Goal: Find specific page/section: Find specific page/section

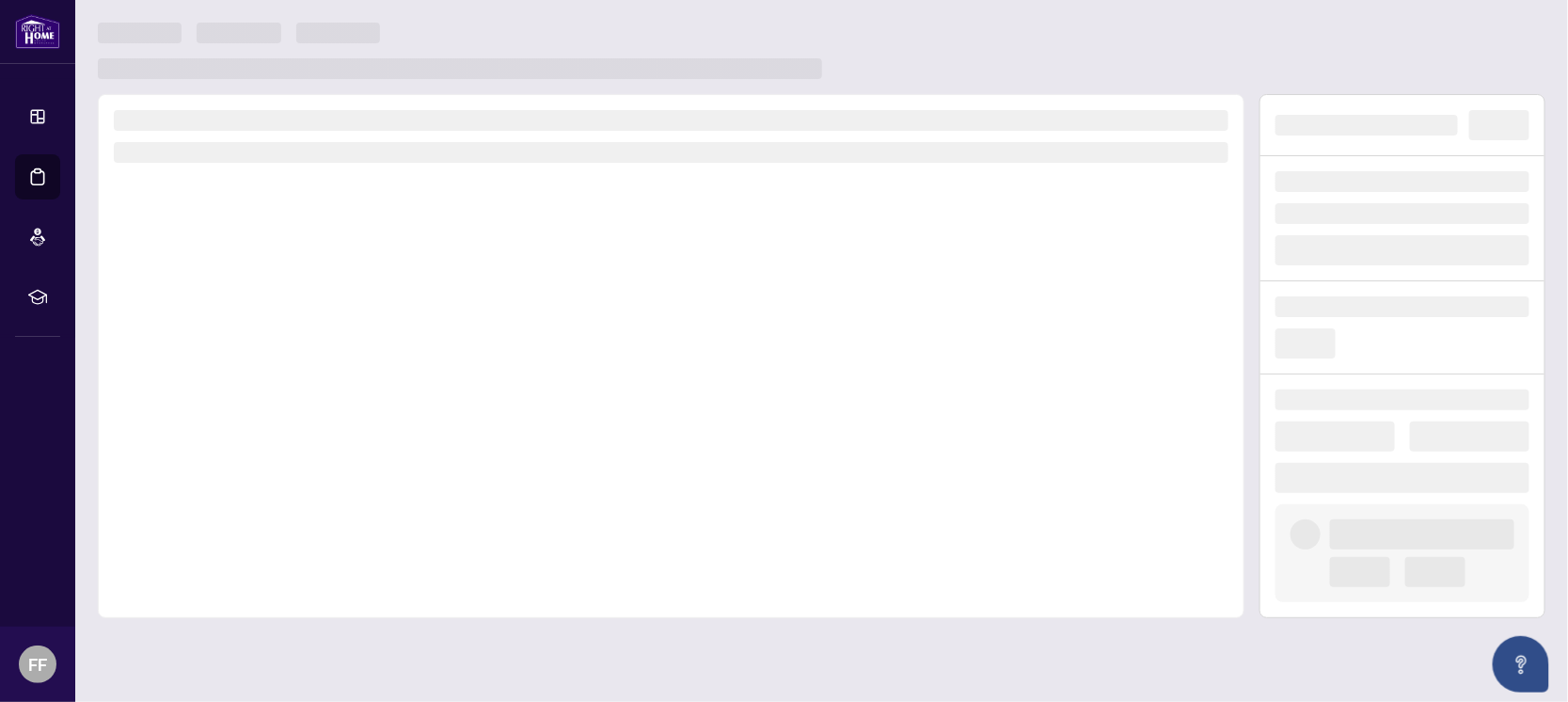
click at [688, 387] on div at bounding box center [670, 355] width 1146 height 524
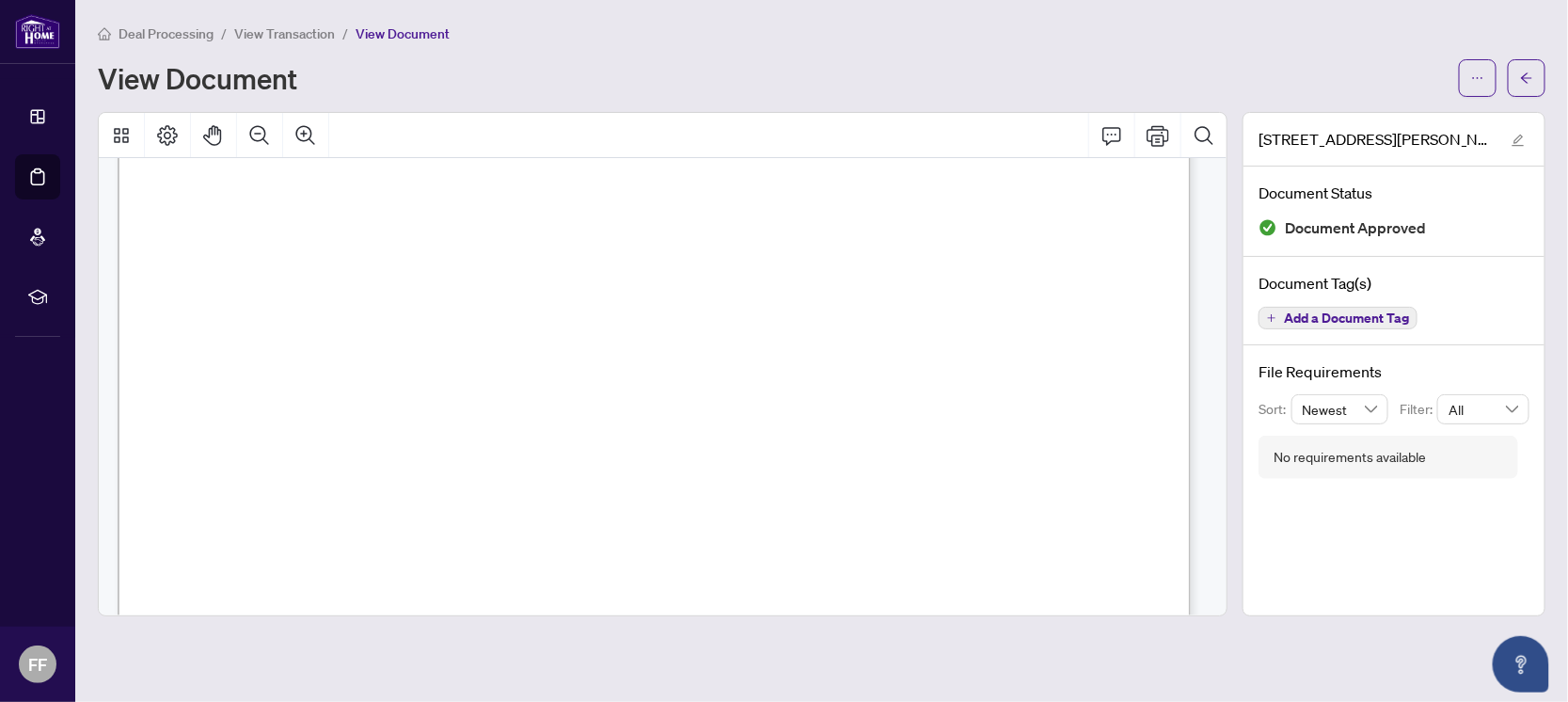
scroll to position [587, 0]
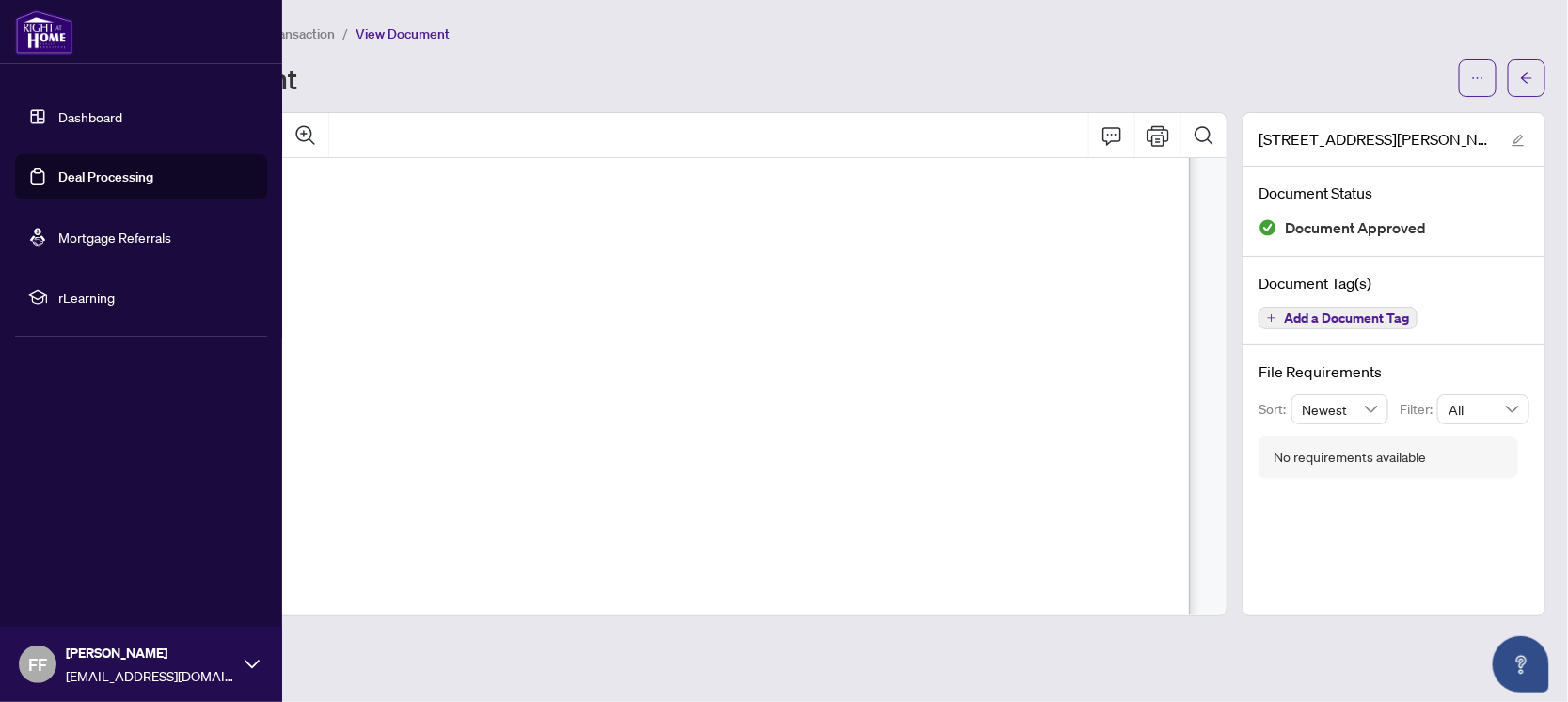
click at [97, 174] on link "Deal Processing" at bounding box center [106, 176] width 95 height 17
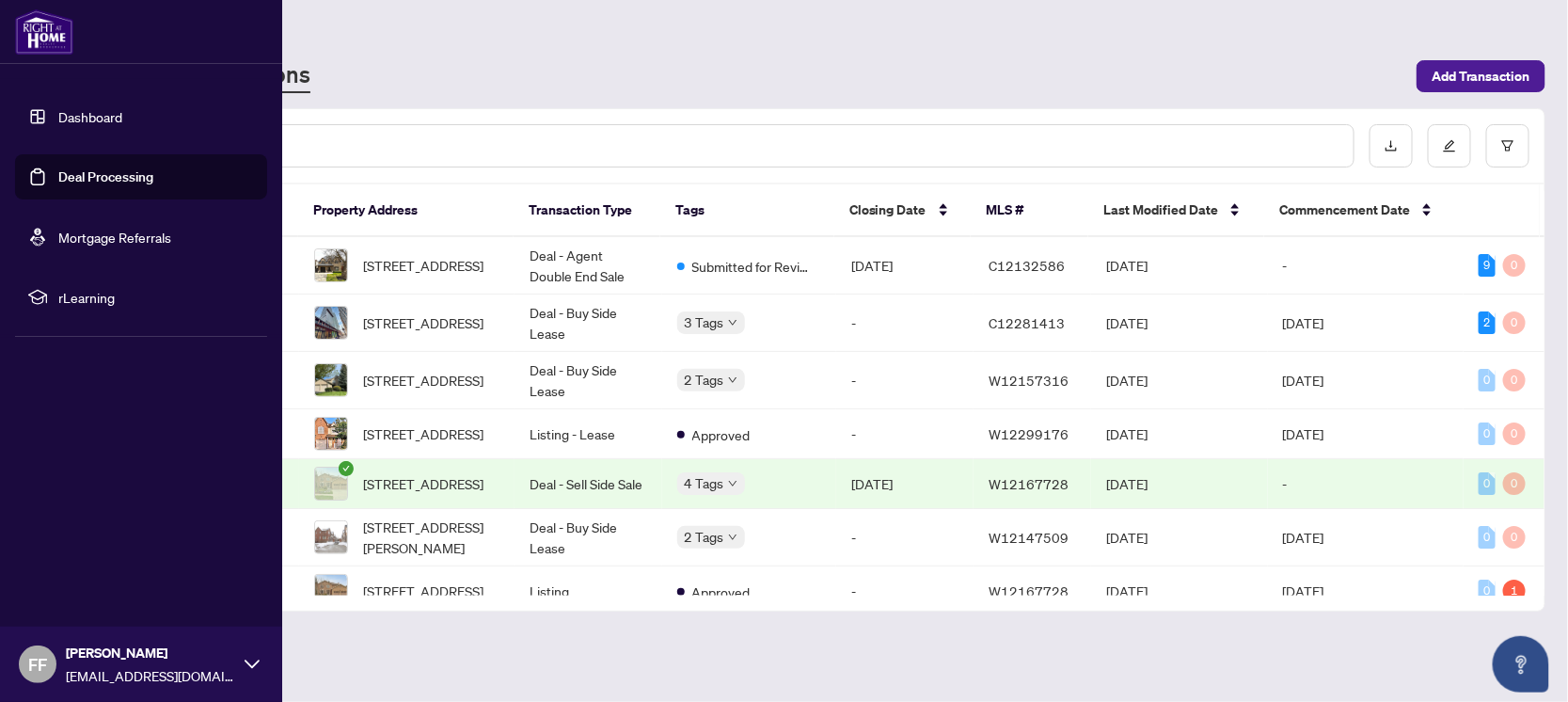
click at [97, 174] on link "Deal Processing" at bounding box center [106, 176] width 95 height 17
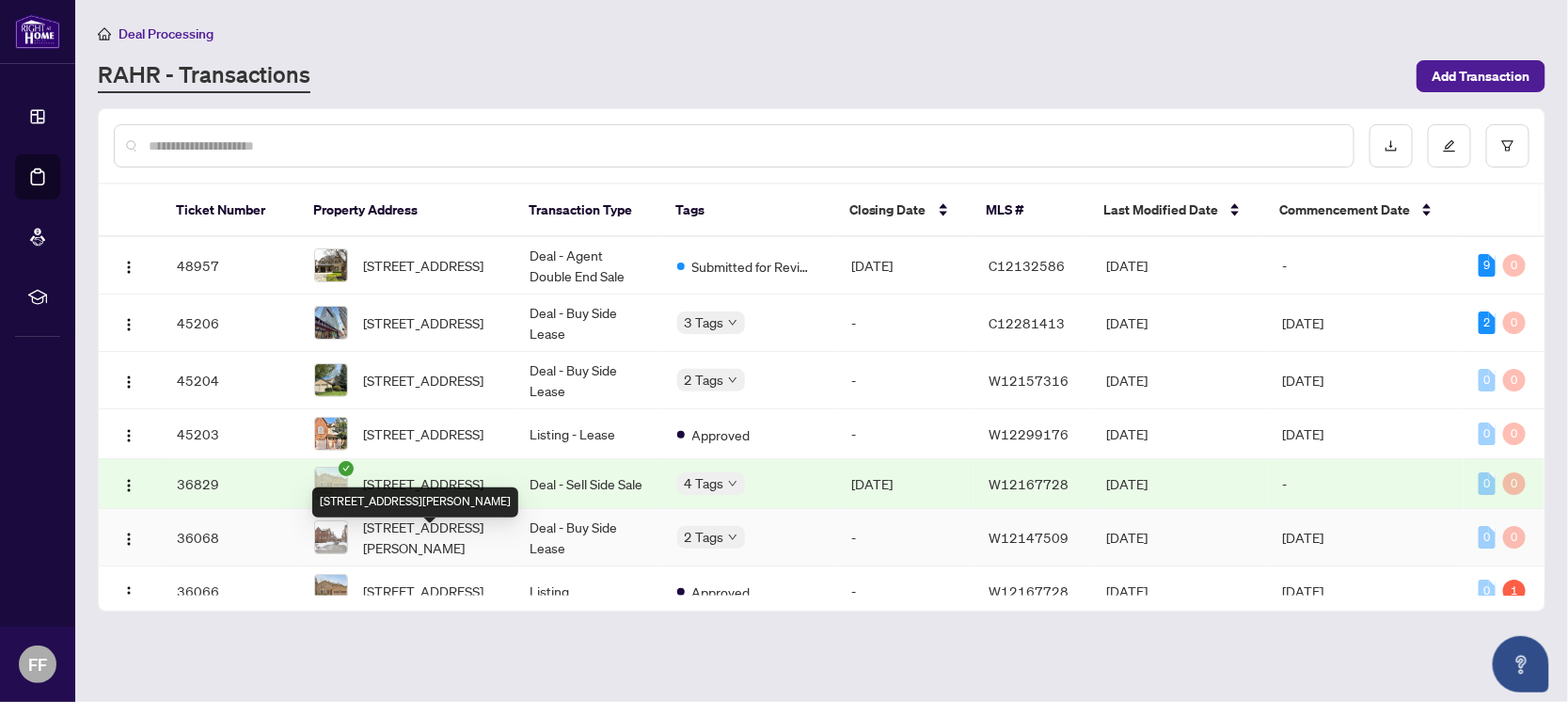
click at [429, 545] on span "[STREET_ADDRESS][PERSON_NAME]" at bounding box center [431, 538] width 136 height 41
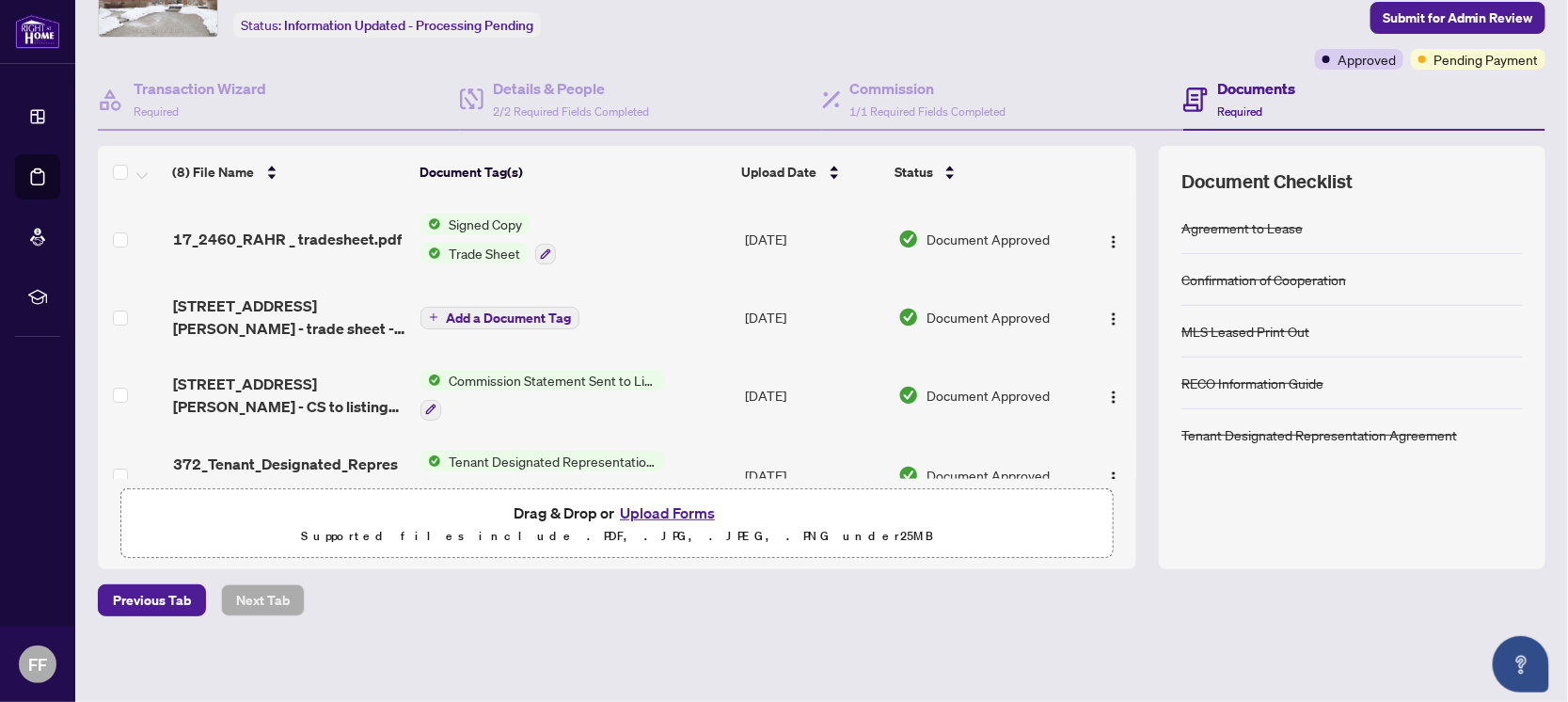
click at [491, 221] on span "Signed Copy" at bounding box center [485, 223] width 88 height 21
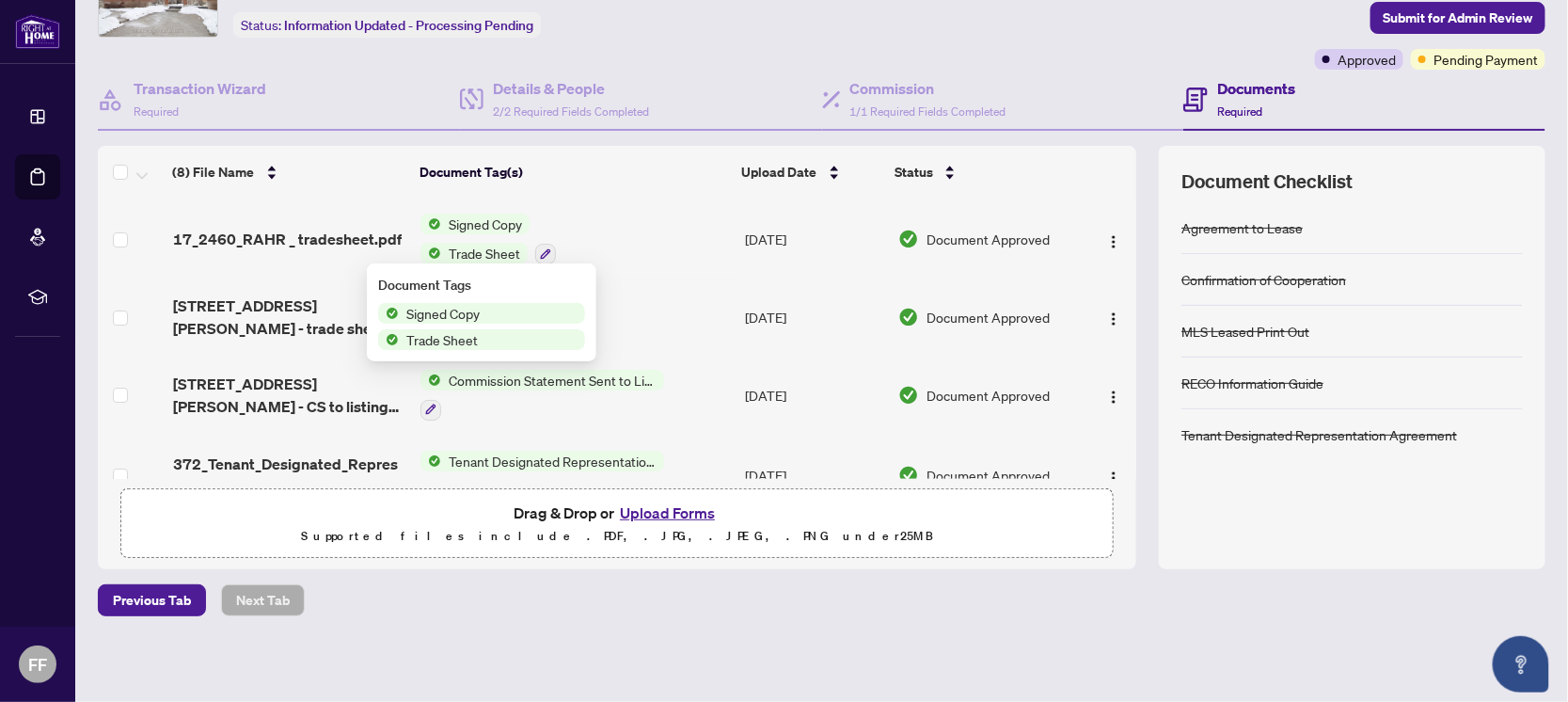
click at [463, 315] on span "Signed Copy" at bounding box center [442, 312] width 88 height 21
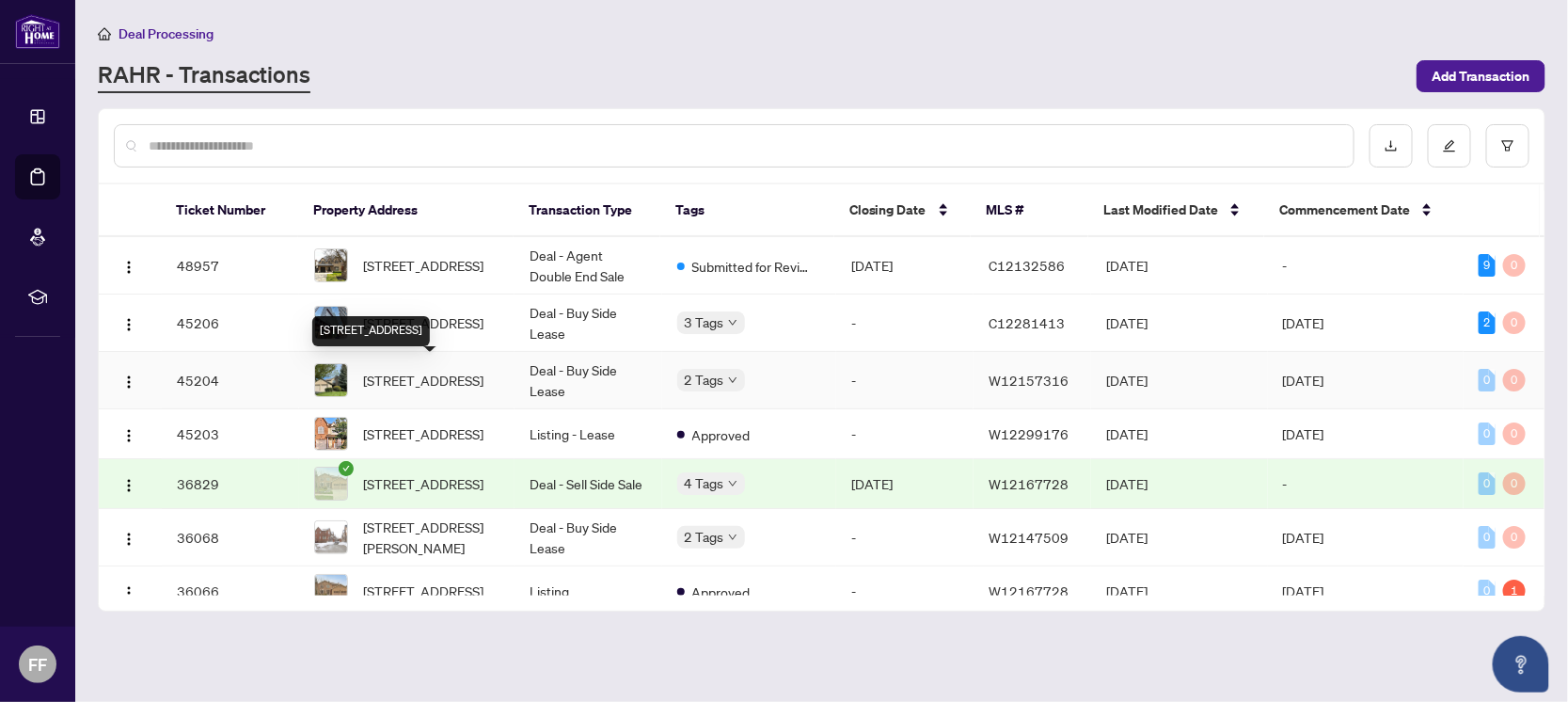
click at [421, 373] on span "[STREET_ADDRESS]" at bounding box center [423, 380] width 120 height 21
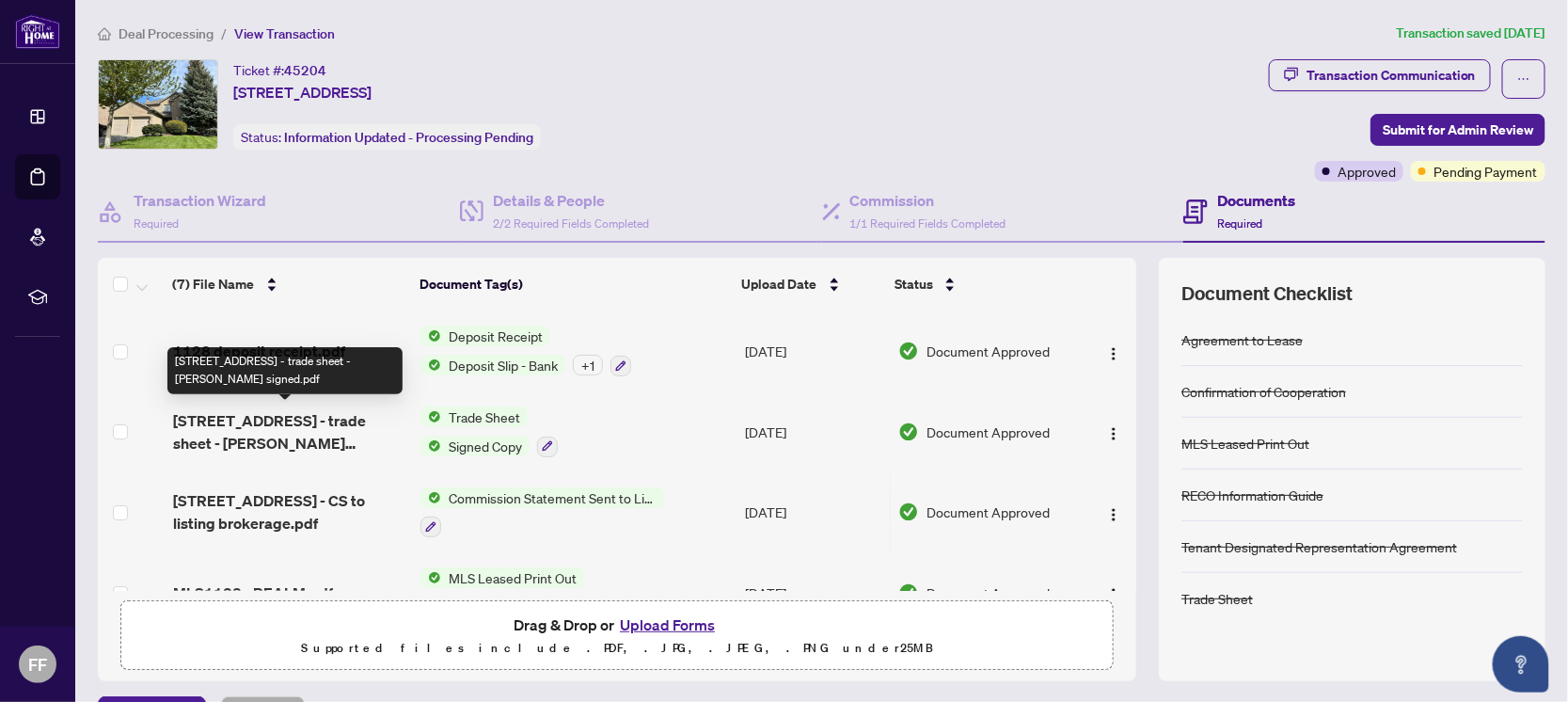
click at [312, 428] on span "[STREET_ADDRESS] - trade sheet - [PERSON_NAME] signed.pdf" at bounding box center [289, 432] width 232 height 45
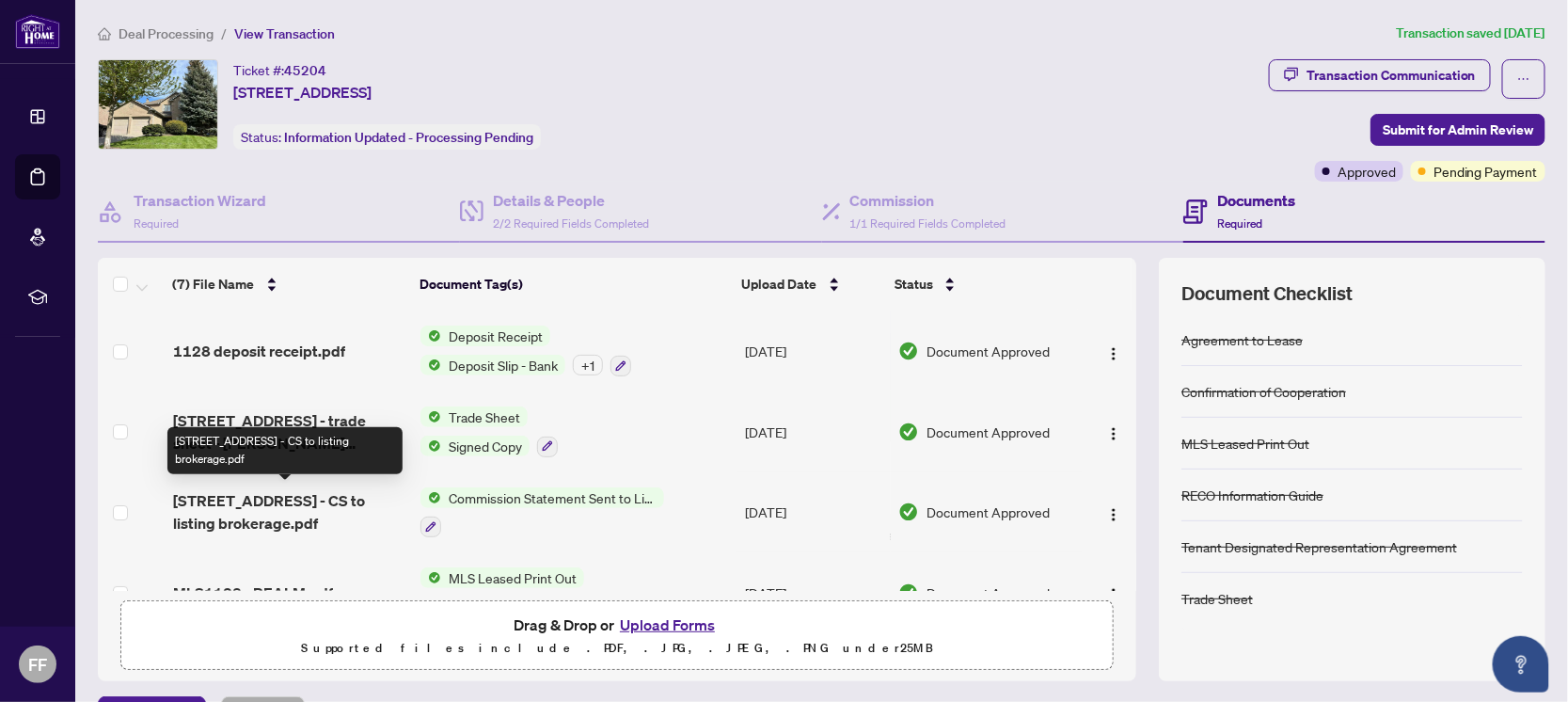
click at [309, 506] on span "[STREET_ADDRESS] - CS to listing brokerage.pdf" at bounding box center [289, 512] width 232 height 45
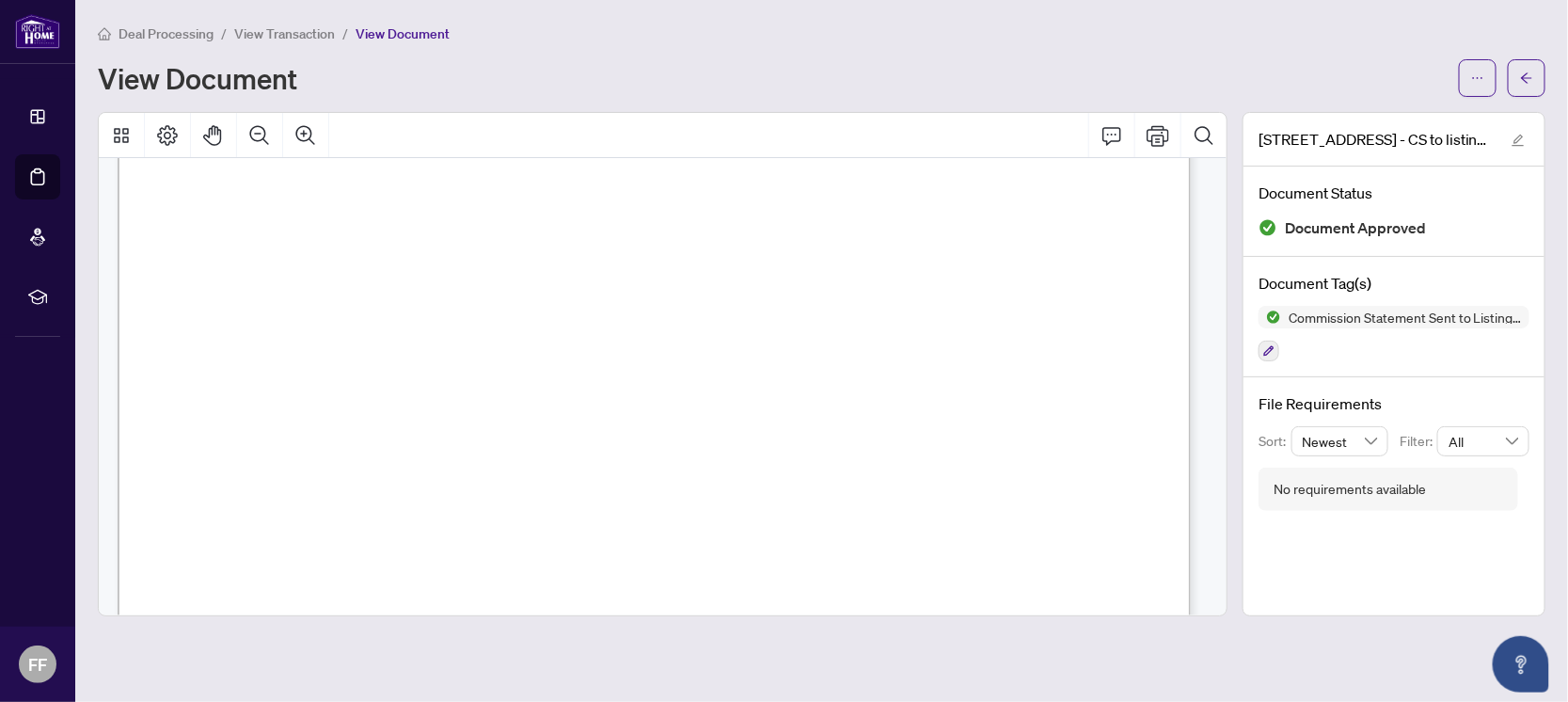
scroll to position [234, 0]
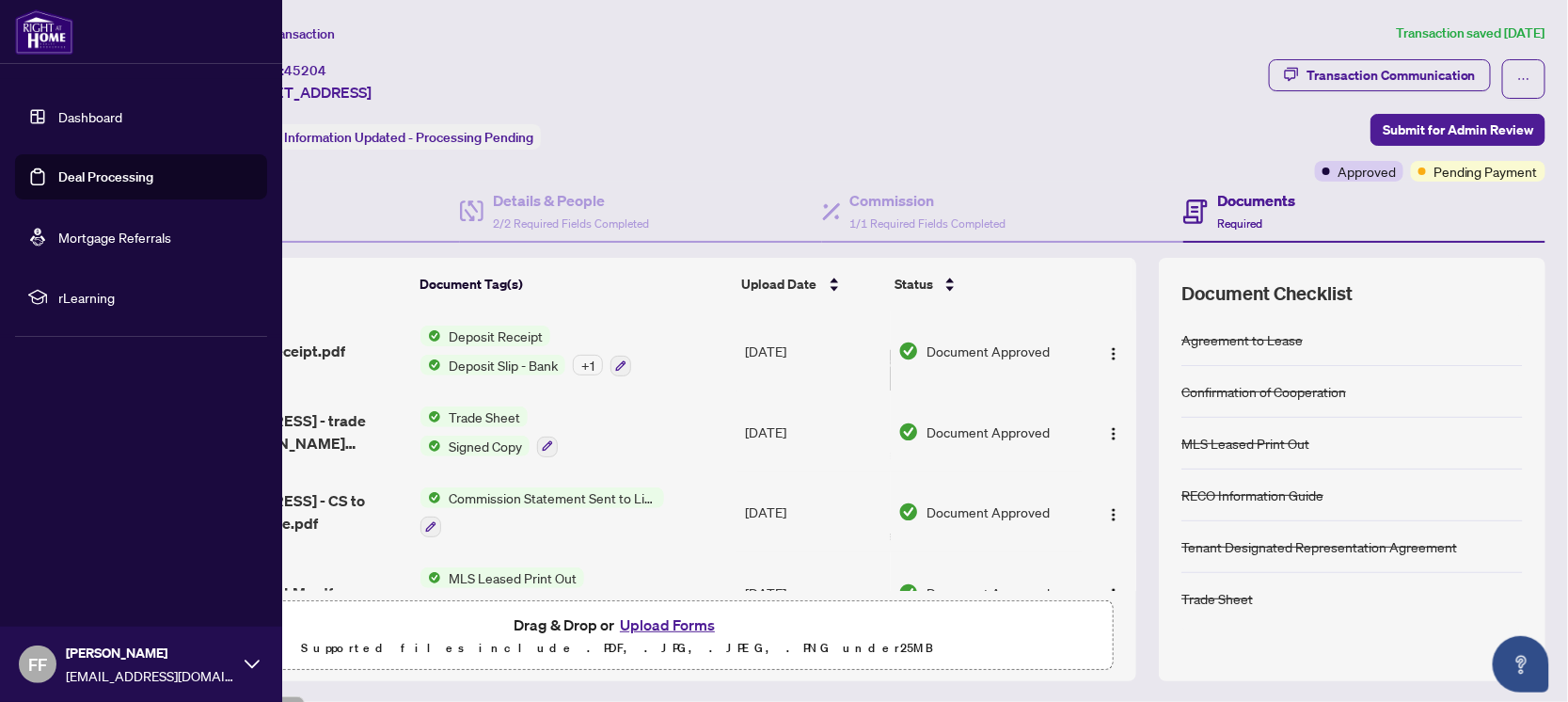
click at [59, 171] on link "Deal Processing" at bounding box center [106, 176] width 95 height 17
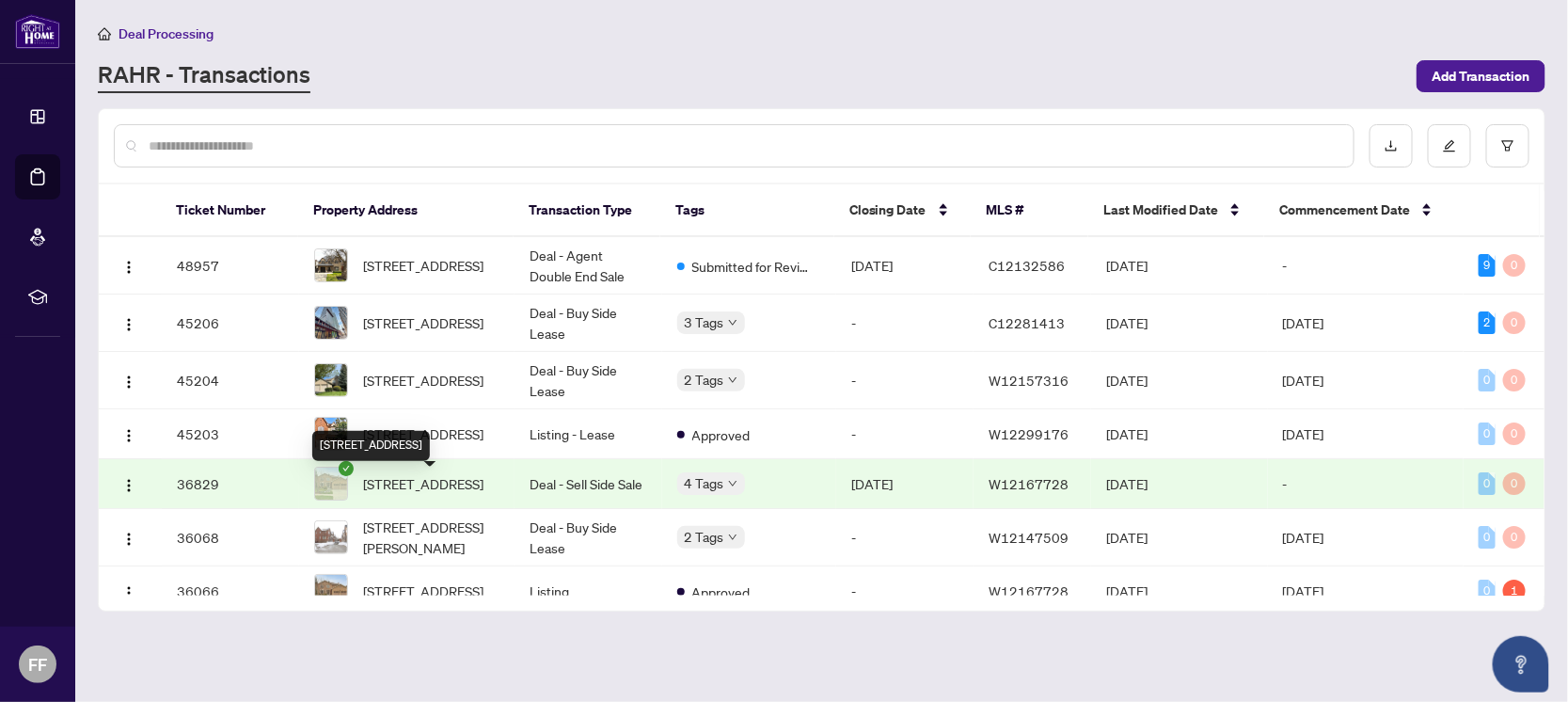
click at [431, 493] on span "[STREET_ADDRESS]" at bounding box center [423, 483] width 120 height 21
click at [430, 271] on div "[STREET_ADDRESS]" at bounding box center [371, 273] width 117 height 30
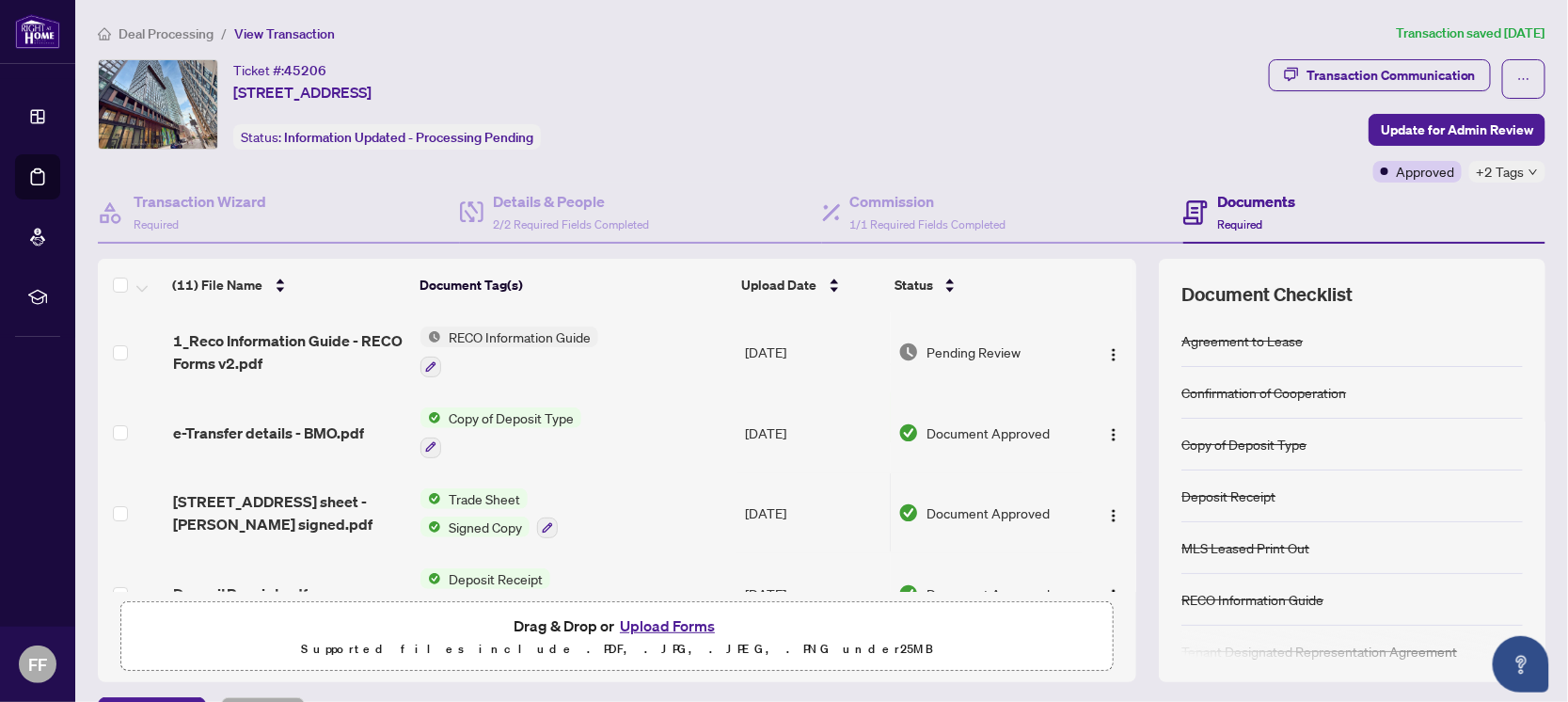
click at [493, 497] on span "Trade Sheet" at bounding box center [484, 498] width 86 height 21
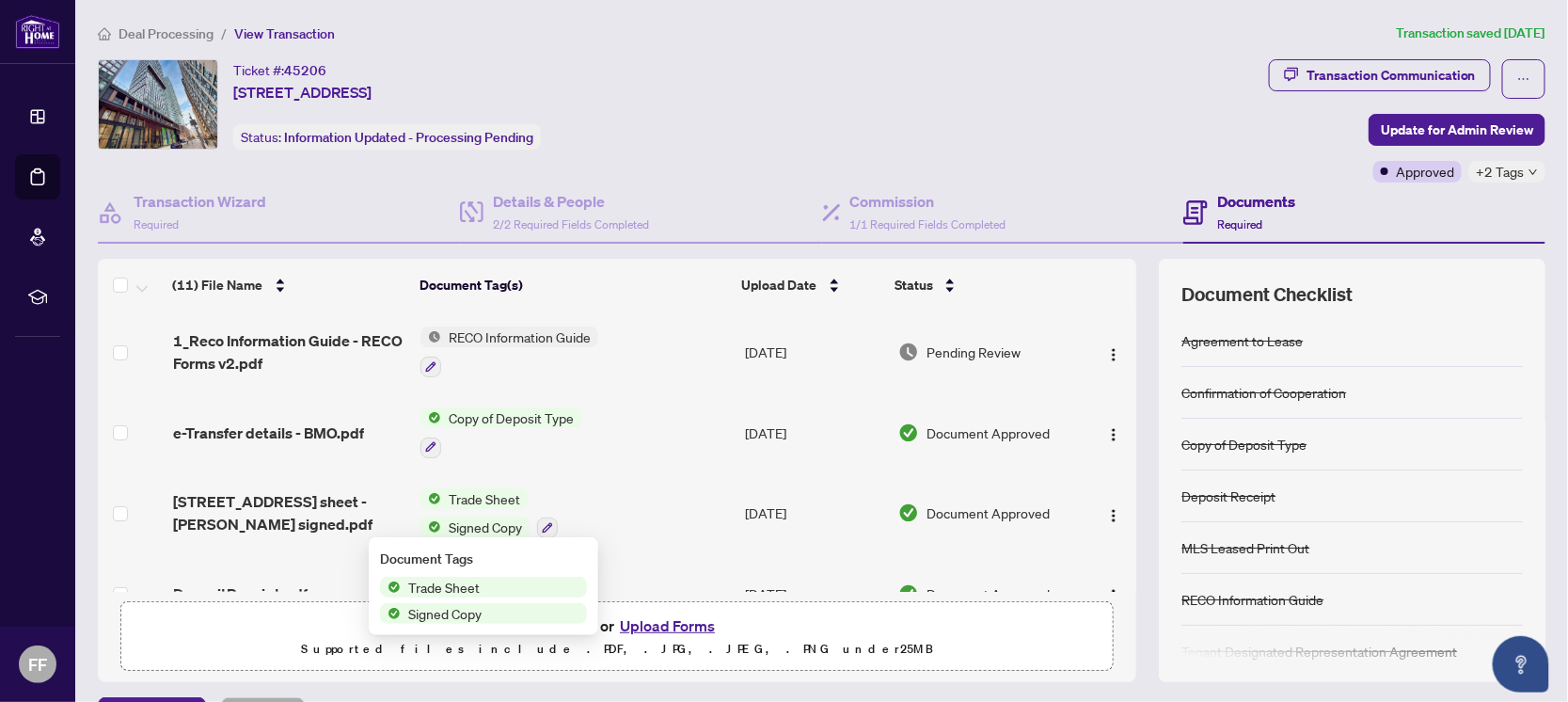
click at [482, 583] on span "Trade Sheet" at bounding box center [443, 586] width 86 height 21
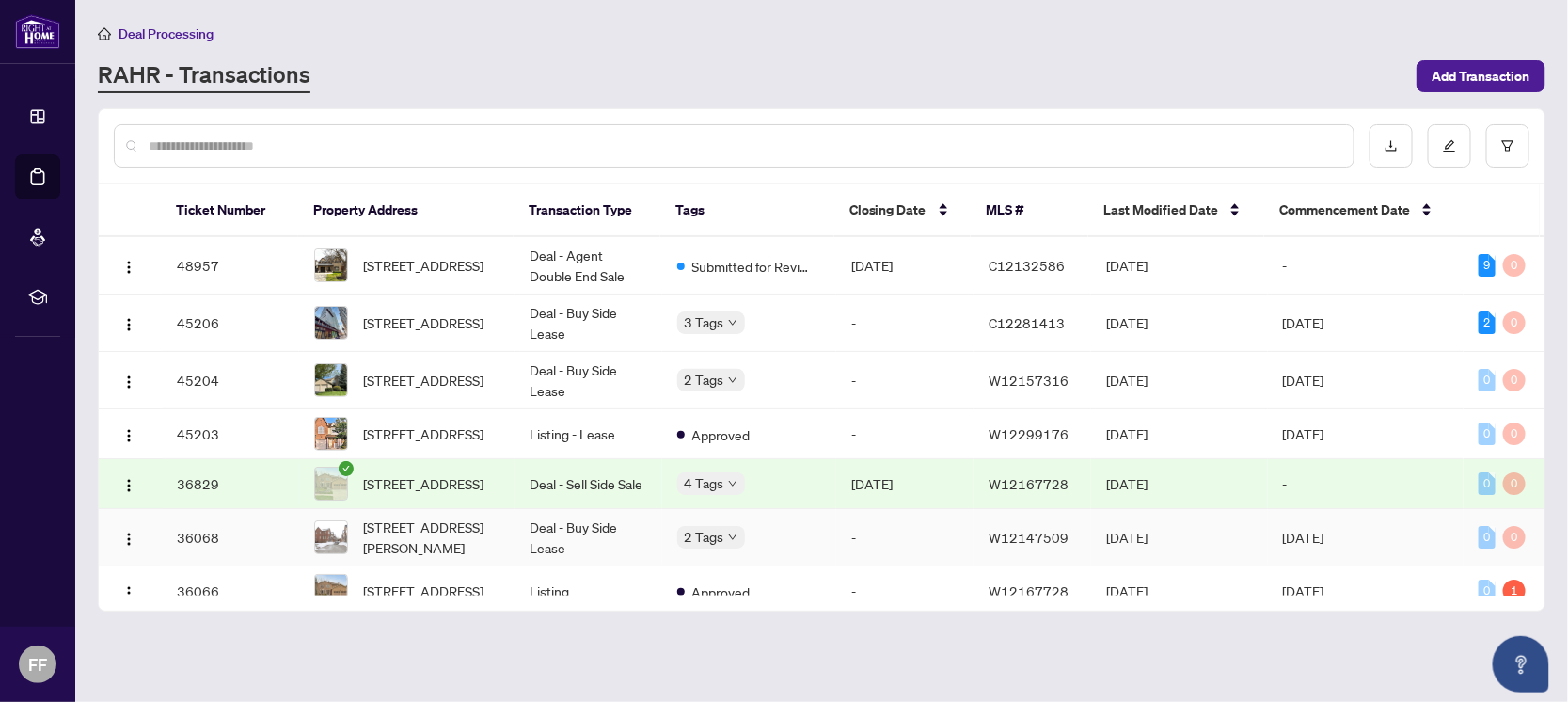
click at [242, 549] on td "36068" at bounding box center [230, 538] width 137 height 58
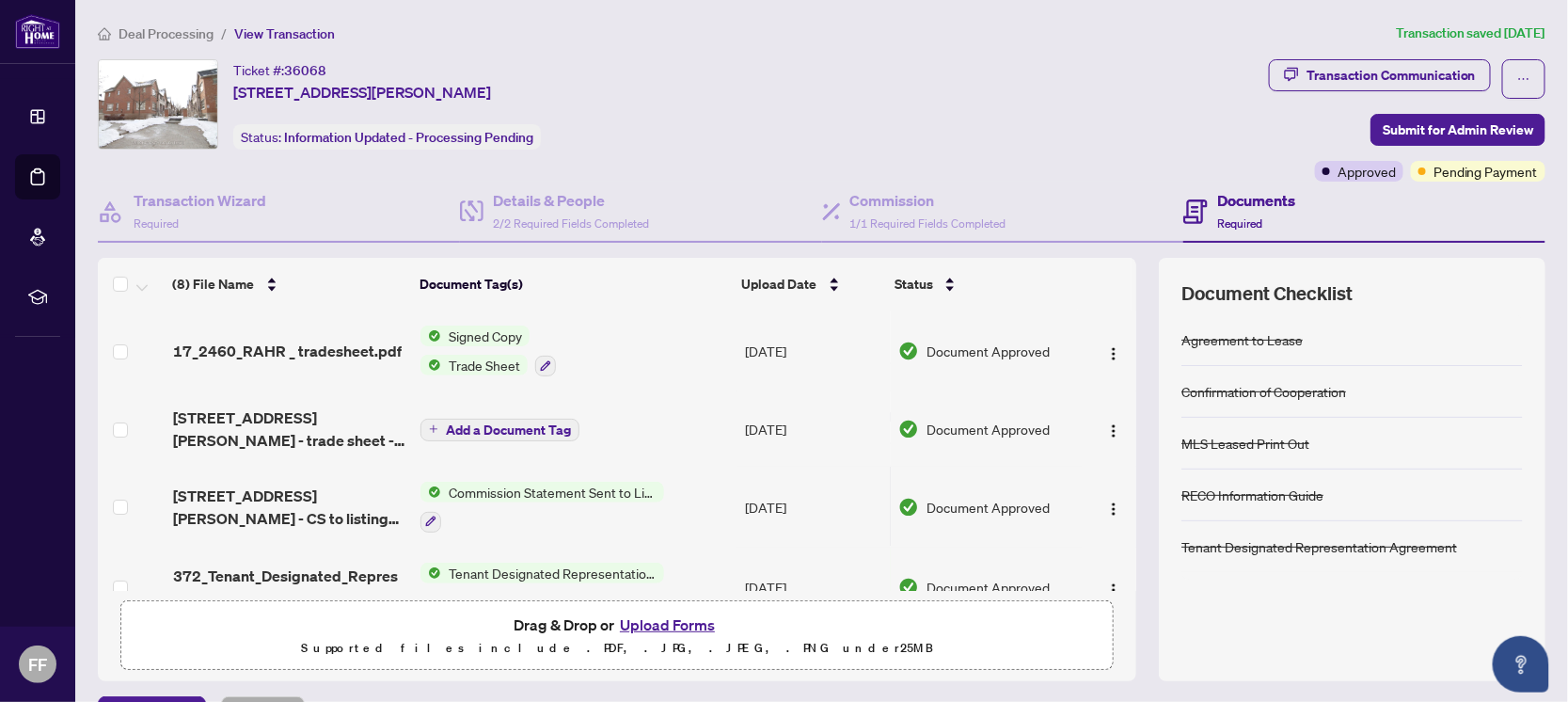
click at [490, 364] on span "Trade Sheet" at bounding box center [484, 364] width 86 height 21
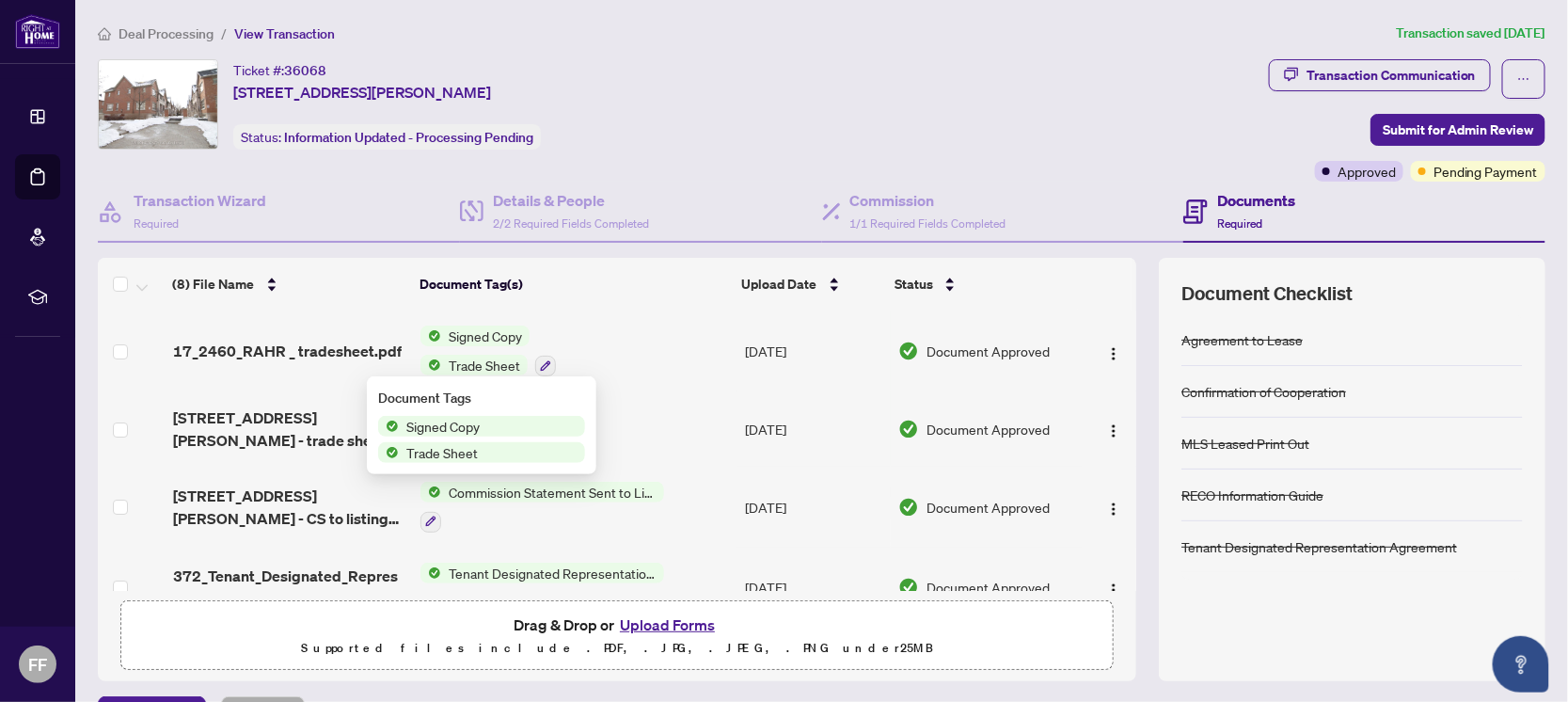
click at [460, 421] on span "Signed Copy" at bounding box center [442, 426] width 88 height 21
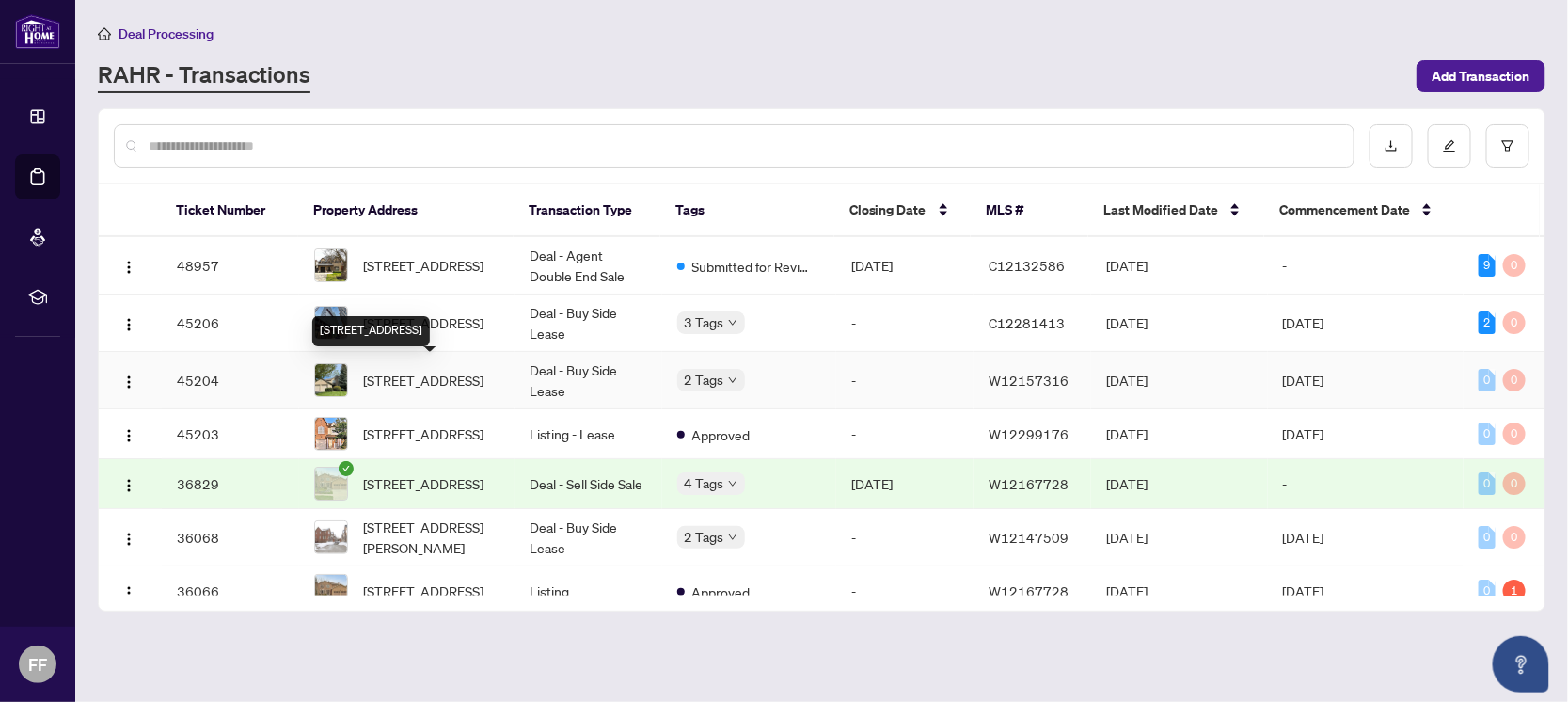
click at [432, 373] on span "[STREET_ADDRESS]" at bounding box center [423, 380] width 120 height 21
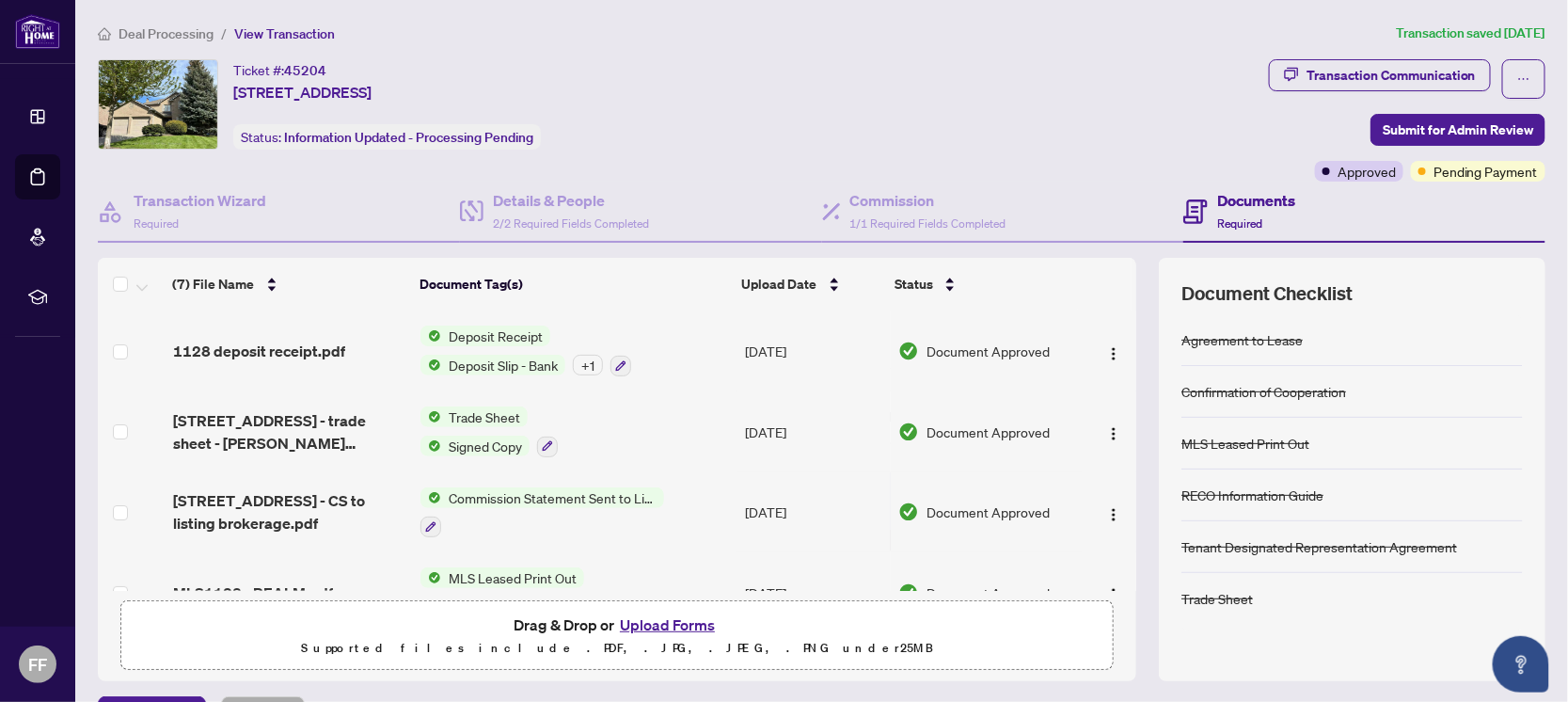
click at [488, 419] on span "Trade Sheet" at bounding box center [484, 416] width 86 height 21
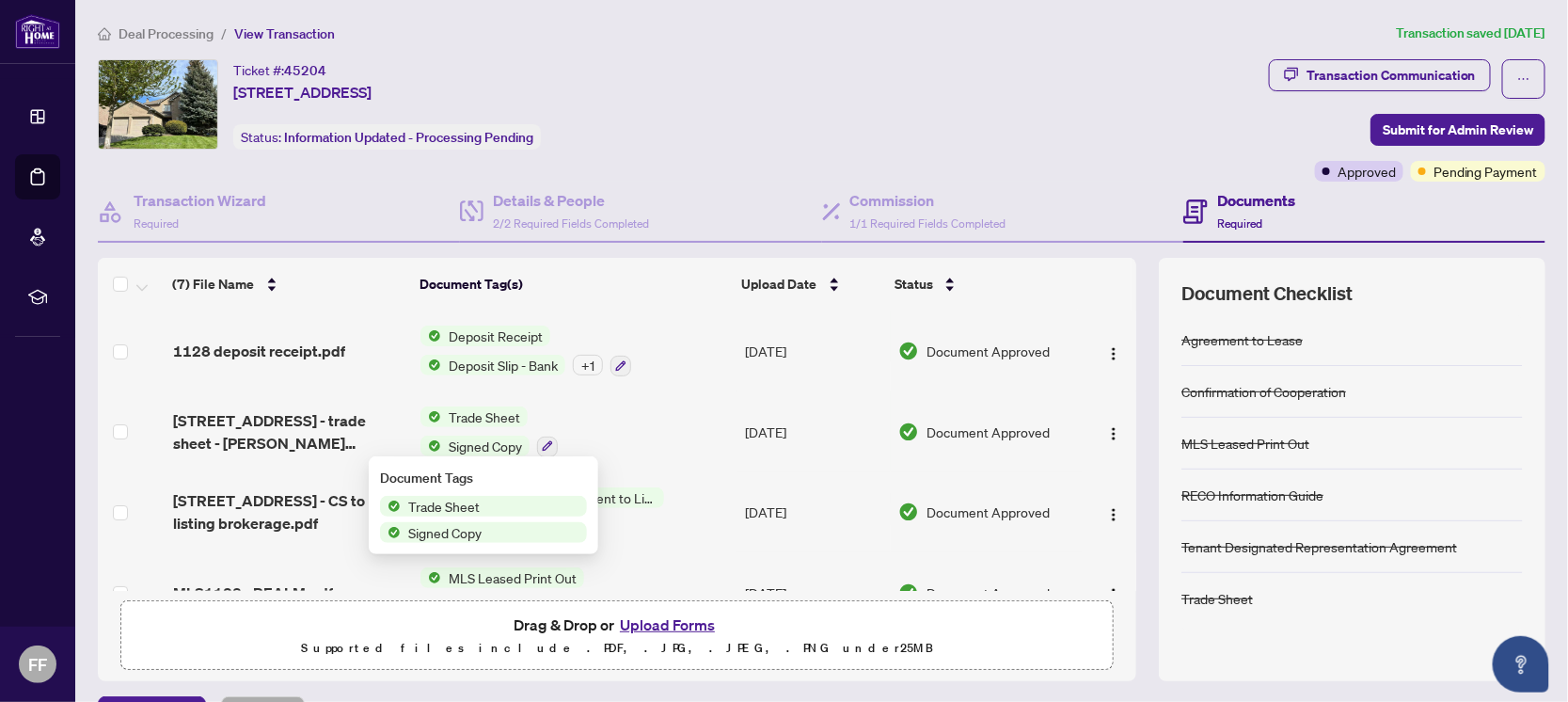
click at [480, 505] on span "Trade Sheet" at bounding box center [443, 505] width 86 height 21
